Goal: Task Accomplishment & Management: Manage account settings

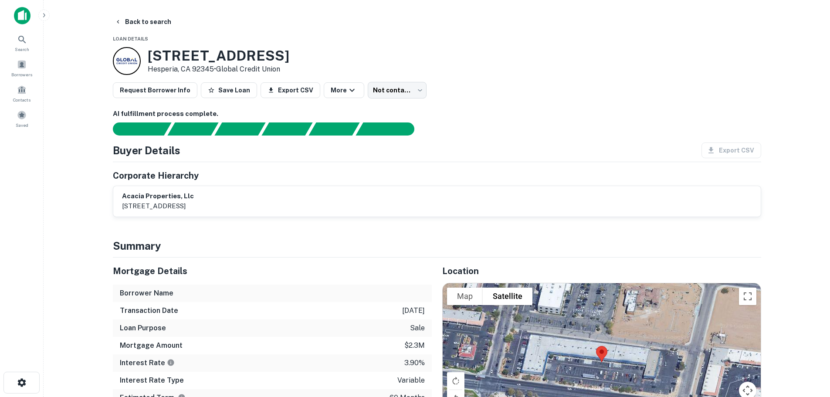
click at [20, 14] on img at bounding box center [22, 15] width 17 height 17
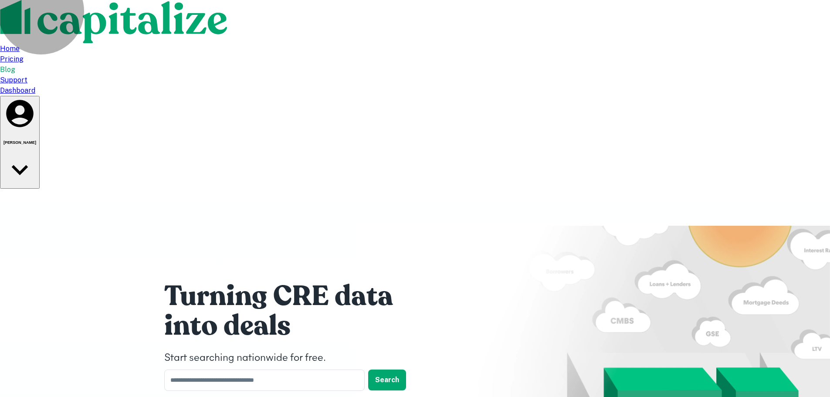
click at [36, 140] on h6 "[PERSON_NAME]" at bounding box center [19, 142] width 33 height 4
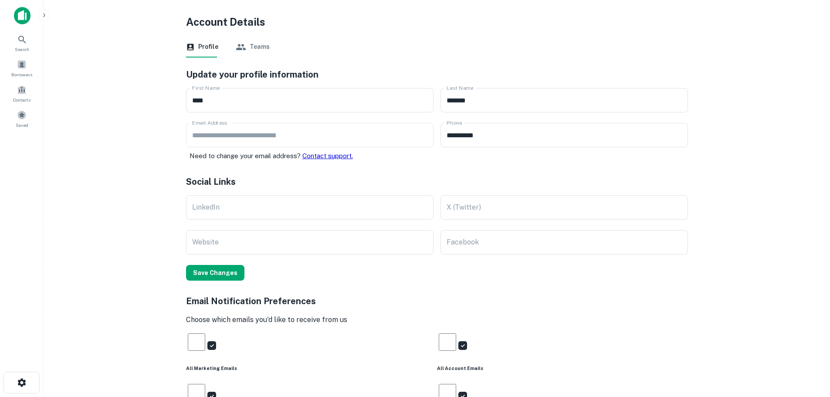
click at [258, 41] on button "Teams" at bounding box center [253, 47] width 34 height 21
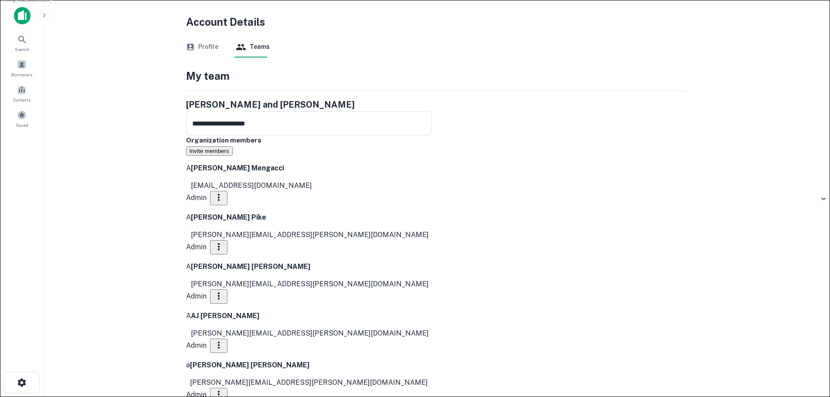
click at [201, 47] on button "Profile" at bounding box center [202, 47] width 32 height 21
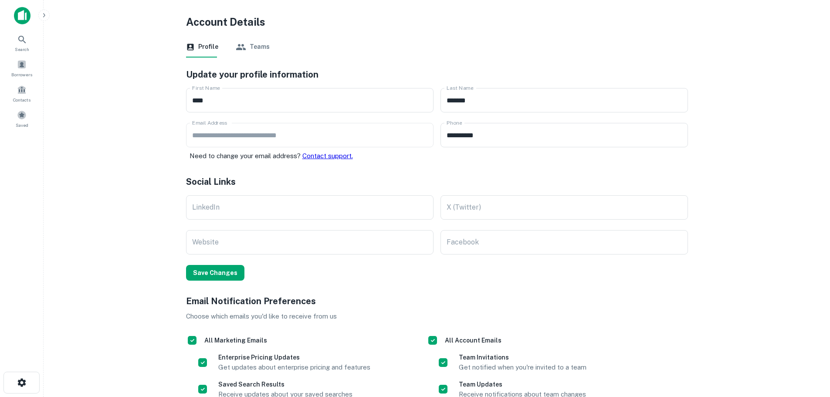
click at [632, 308] on div "Email Notification Preferences Choose which emails you'd like to receive from us" at bounding box center [437, 308] width 502 height 27
